Goal: Transaction & Acquisition: Obtain resource

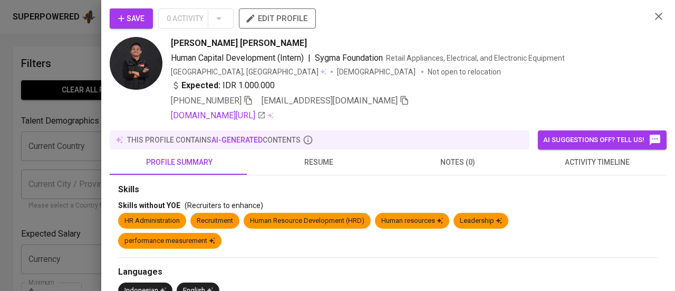
click at [652, 14] on icon "button" at bounding box center [658, 16] width 13 height 13
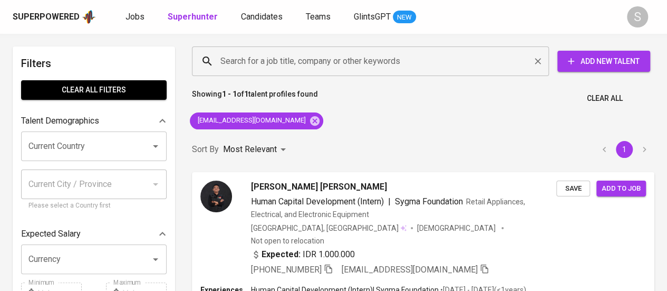
click at [334, 59] on input "Search for a job title, company or other keywords" at bounding box center [373, 61] width 311 height 20
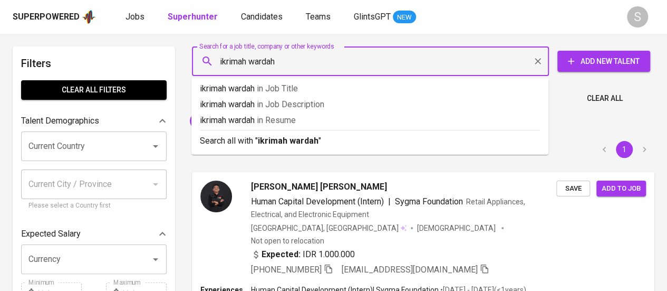
drag, startPoint x: 324, startPoint y: 66, endPoint x: 217, endPoint y: 74, distance: 106.8
click at [217, 74] on div "ikrimah wardah Search for a job title, company or other keywords" at bounding box center [370, 61] width 357 height 30
paste input "w@[DOMAIN_NAME]"
type input "[EMAIL_ADDRESS][DOMAIN_NAME]"
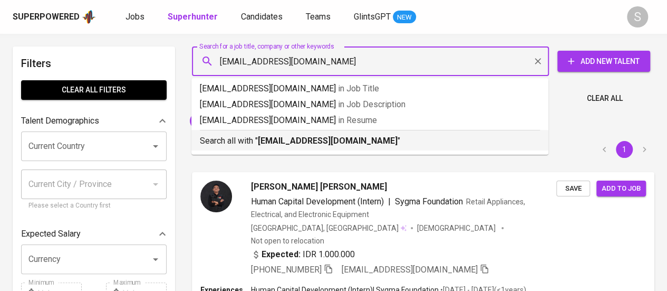
click at [367, 143] on p "Search all with " [EMAIL_ADDRESS][DOMAIN_NAME] "" at bounding box center [370, 140] width 340 height 13
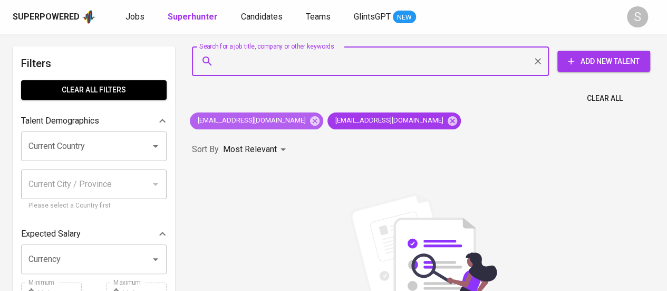
click at [310, 120] on icon at bounding box center [314, 119] width 9 height 9
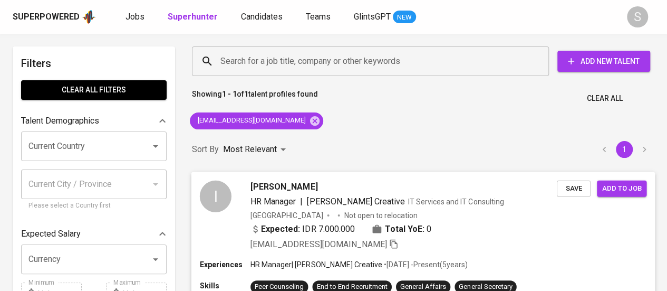
click at [479, 239] on div "[EMAIL_ADDRESS][DOMAIN_NAME]" at bounding box center [403, 243] width 306 height 13
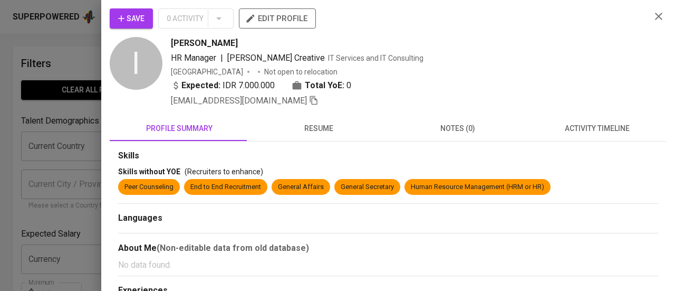
click at [205, 84] on b "Expected:" at bounding box center [200, 85] width 39 height 13
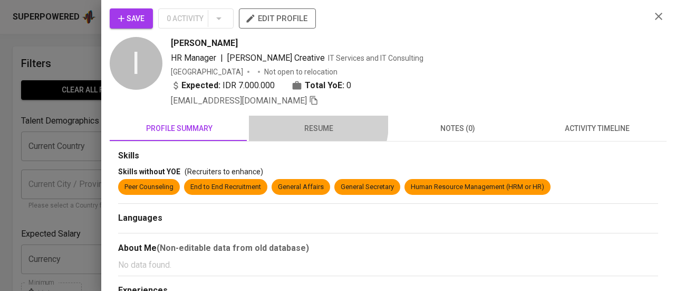
click at [312, 123] on span "resume" at bounding box center [318, 128] width 127 height 13
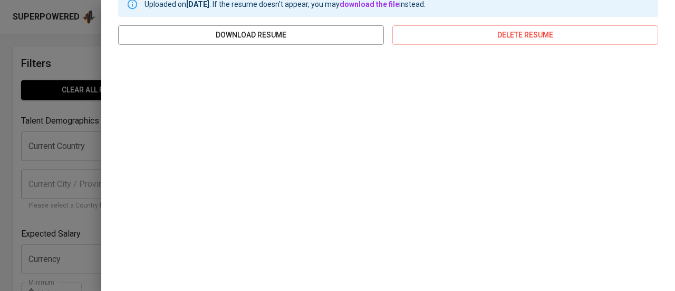
scroll to position [105, 0]
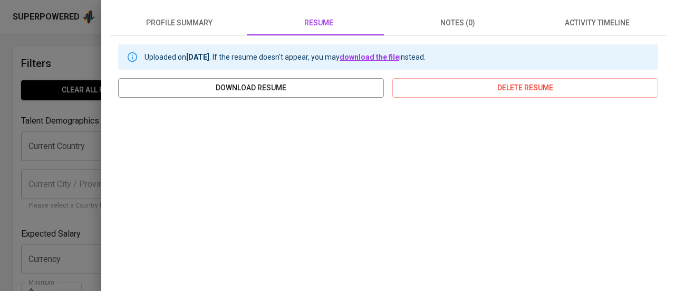
drag, startPoint x: 379, startPoint y: 54, endPoint x: 410, endPoint y: 59, distance: 32.0
click at [379, 54] on link "download the file" at bounding box center [370, 57] width 60 height 8
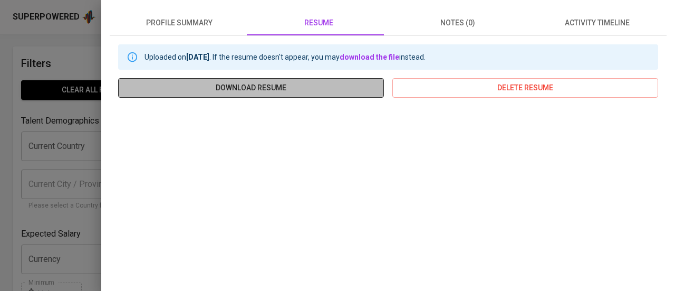
click at [324, 88] on span "download resume" at bounding box center [251, 87] width 249 height 13
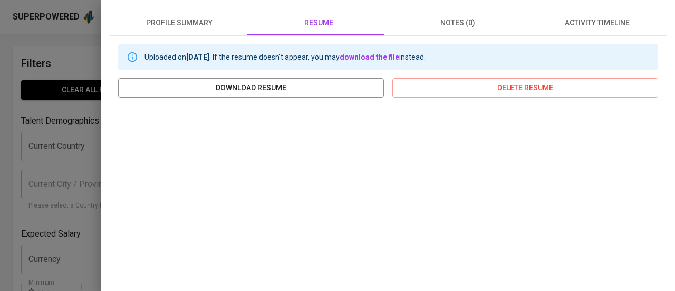
scroll to position [0, 0]
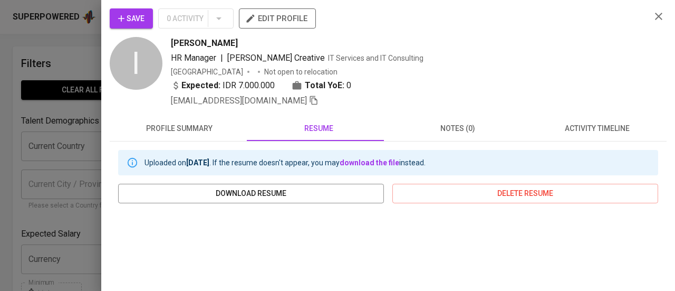
click at [305, 191] on span "download resume" at bounding box center [251, 193] width 249 height 13
